Goal: Task Accomplishment & Management: Use online tool/utility

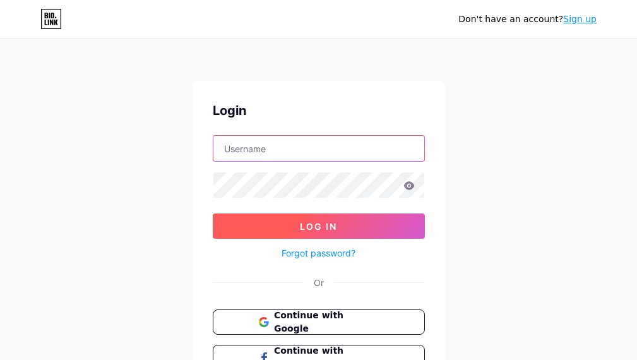
type input "[EMAIL_ADDRESS][DOMAIN_NAME]"
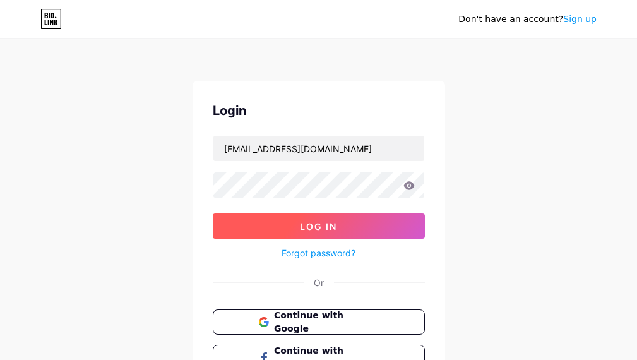
click at [274, 229] on button "Log In" at bounding box center [319, 225] width 212 height 25
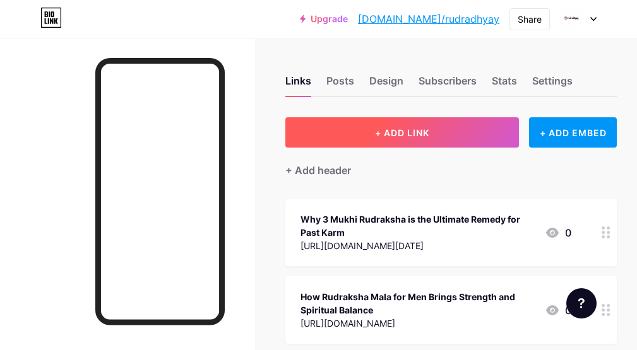
click at [363, 136] on button "+ ADD LINK" at bounding box center [401, 132] width 233 height 30
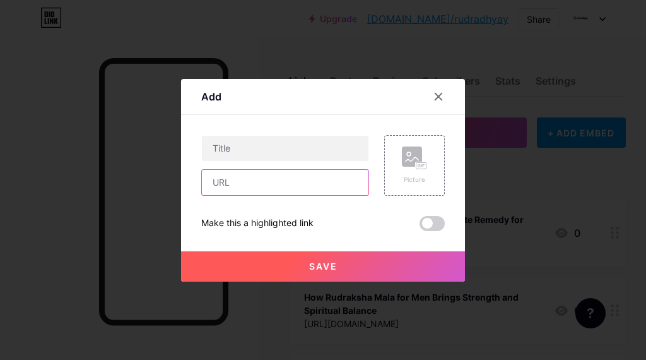
click at [225, 179] on input "text" at bounding box center [285, 182] width 167 height 25
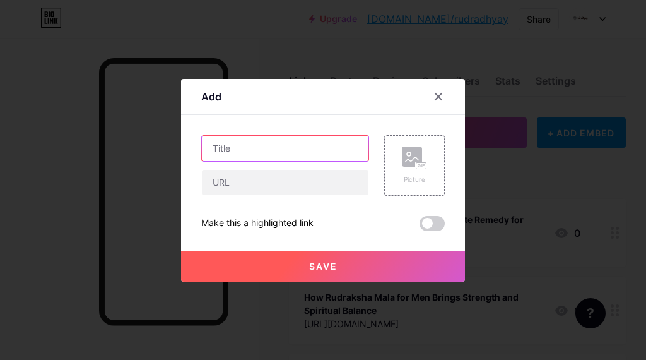
click at [203, 151] on input "text" at bounding box center [285, 148] width 167 height 25
paste input "How to Cleanse and Energize Your Panchmukhi Rudraksha"
type input "How to Cleanse and Energize Your Panchmukhi Rudraksha"
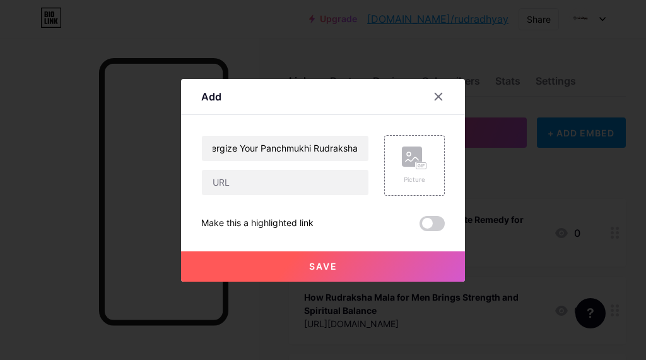
scroll to position [0, 0]
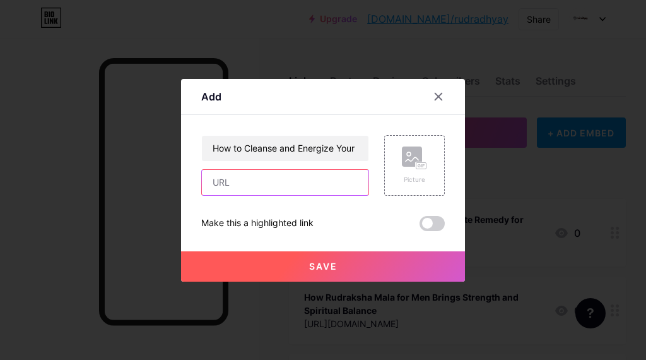
click at [222, 185] on input "text" at bounding box center [285, 182] width 167 height 25
paste input "[URL][DOMAIN_NAME]"
type input "[URL][DOMAIN_NAME]"
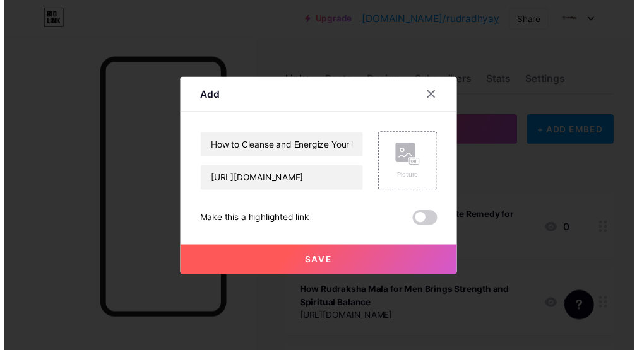
scroll to position [0, 0]
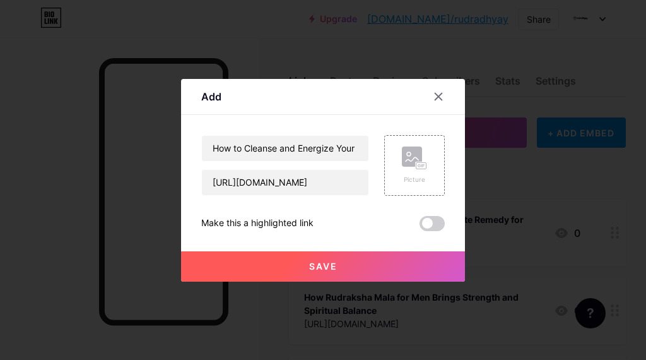
click at [314, 265] on span "Save" at bounding box center [323, 266] width 28 height 11
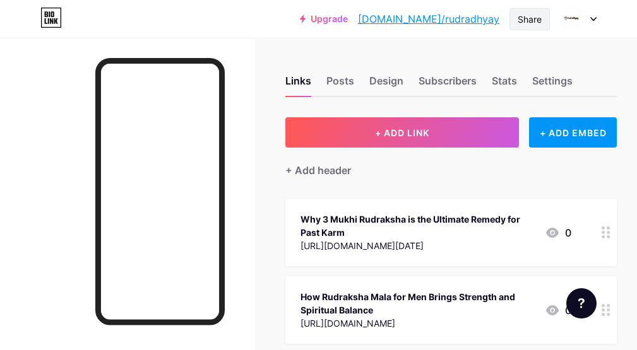
click at [525, 17] on div "Share" at bounding box center [529, 19] width 24 height 13
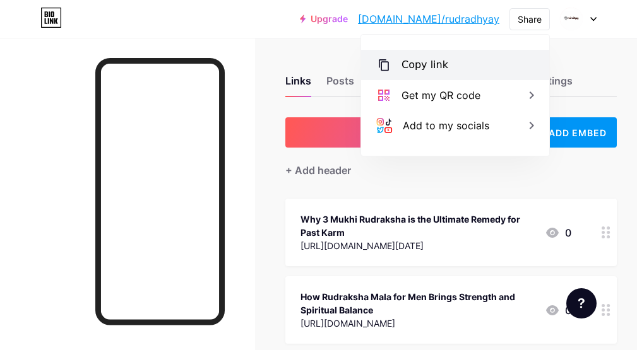
click at [415, 62] on div "Copy link" at bounding box center [424, 64] width 47 height 15
